Goal: Task Accomplishment & Management: Use online tool/utility

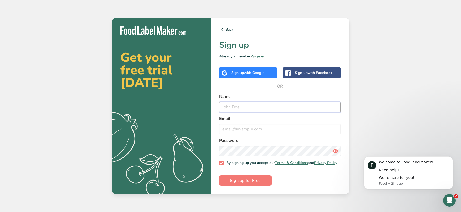
click at [256, 102] on input "text" at bounding box center [280, 107] width 122 height 11
type input "Amber"
type input "[EMAIL_ADDRESS][DOMAIN_NAME]"
click at [247, 180] on span "Sign up for Free" at bounding box center [245, 181] width 31 height 6
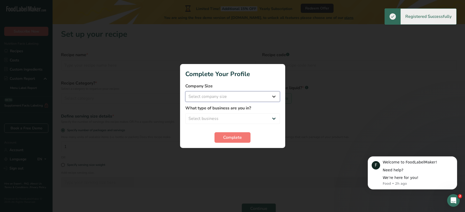
click at [251, 95] on select "Select company size Fewer than 10 Employees 10 to 50 Employees 51 to 500 Employ…" at bounding box center [232, 96] width 95 height 11
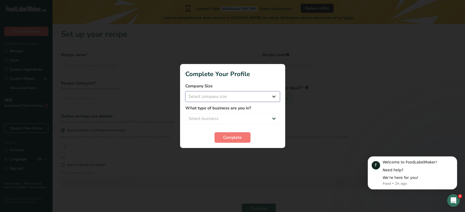
select select "1"
click at [185, 91] on select "Select company size Fewer than 10 Employees 10 to 50 Employees 51 to 500 Employ…" at bounding box center [232, 96] width 95 height 11
click at [243, 118] on select "Select business Packaged Food Manufacturer Restaurant & Cafe Bakery Meal Plans …" at bounding box center [232, 118] width 95 height 11
select select "3"
click at [185, 113] on select "Select business Packaged Food Manufacturer Restaurant & Cafe Bakery Meal Plans …" at bounding box center [232, 118] width 95 height 11
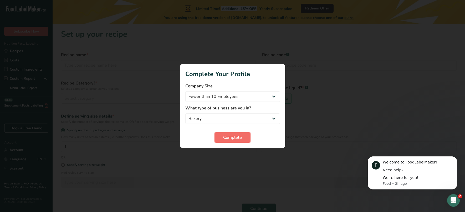
click at [237, 137] on span "Complete" at bounding box center [232, 137] width 19 height 6
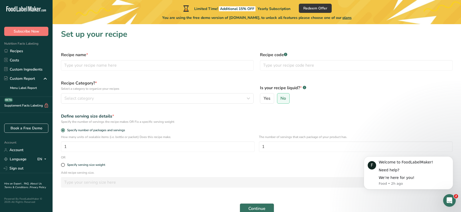
click at [351, 17] on span "plans" at bounding box center [346, 17] width 9 height 5
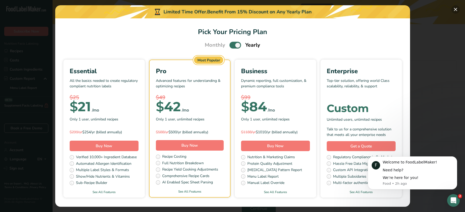
click at [455, 8] on button "Pick Your Pricing Plan Modal" at bounding box center [455, 9] width 8 height 8
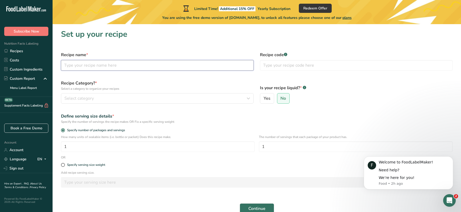
click at [99, 66] on input "text" at bounding box center [157, 65] width 192 height 11
type input "Raspberry White Chocolate Cookie"
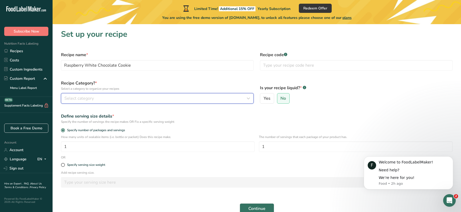
click at [73, 95] on button "Select category" at bounding box center [157, 98] width 192 height 11
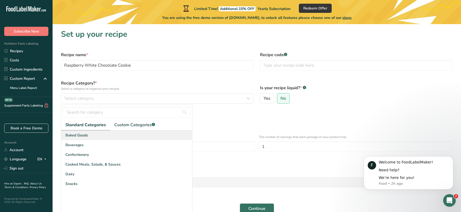
click at [79, 135] on span "Baked Goods" at bounding box center [76, 136] width 23 height 6
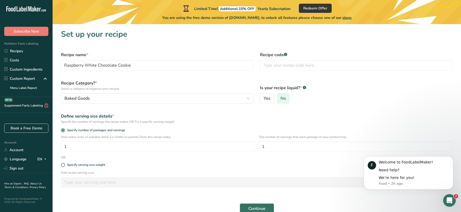
click at [285, 100] on span "No" at bounding box center [283, 98] width 6 height 5
click at [280, 100] on input "No" at bounding box center [278, 98] width 3 height 3
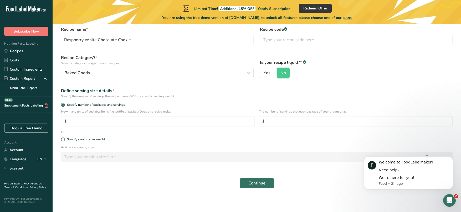
scroll to position [27, 0]
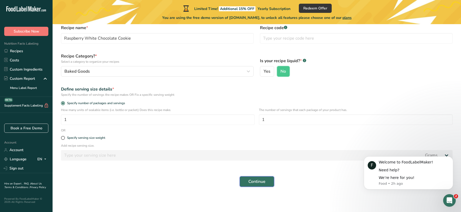
click at [260, 181] on span "Continue" at bounding box center [256, 182] width 17 height 6
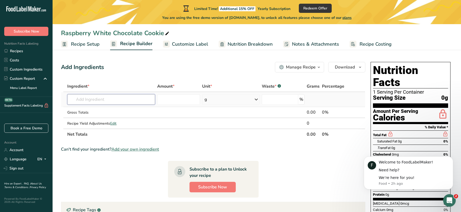
click at [105, 102] on input "text" at bounding box center [110, 99] width 87 height 11
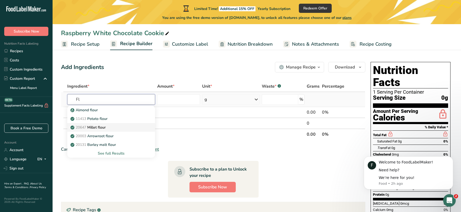
type input "F"
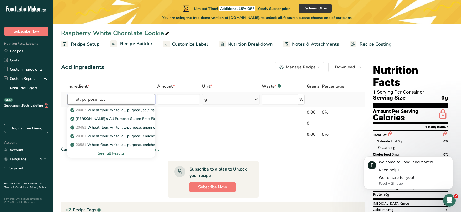
type input "all purpose flour"
click at [111, 154] on div "See full Results" at bounding box center [110, 154] width 79 height 6
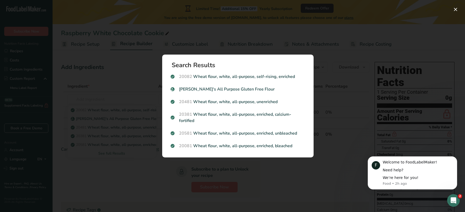
click at [264, 38] on div "Search results modal" at bounding box center [232, 106] width 465 height 212
